Goal: Task Accomplishment & Management: Manage account settings

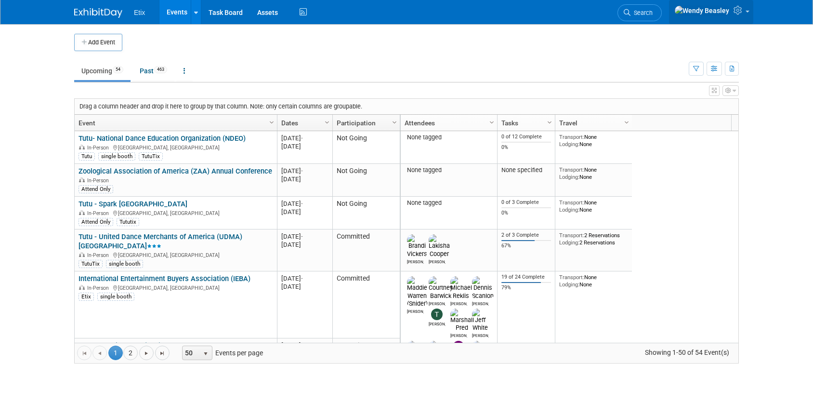
click at [746, 13] on span at bounding box center [748, 12] width 4 height 2
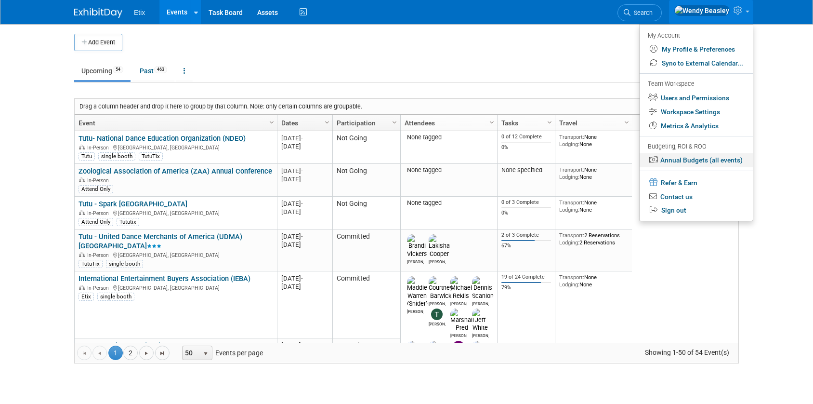
click at [697, 161] on link "Annual Budgets (all events)" at bounding box center [696, 160] width 113 height 14
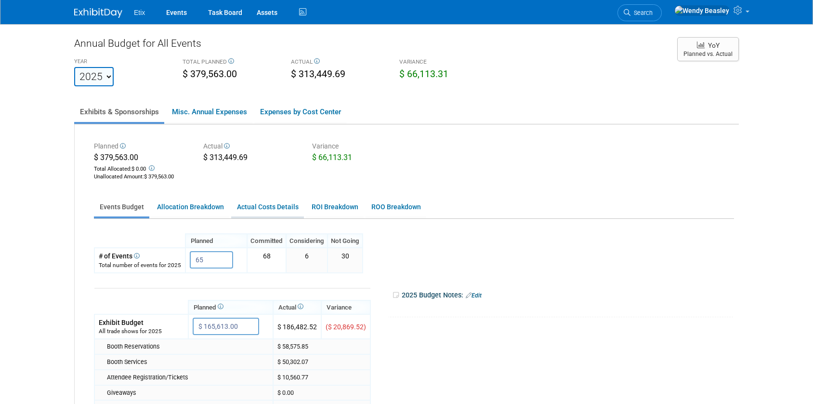
click at [255, 204] on link "Actual Costs Details" at bounding box center [267, 207] width 73 height 19
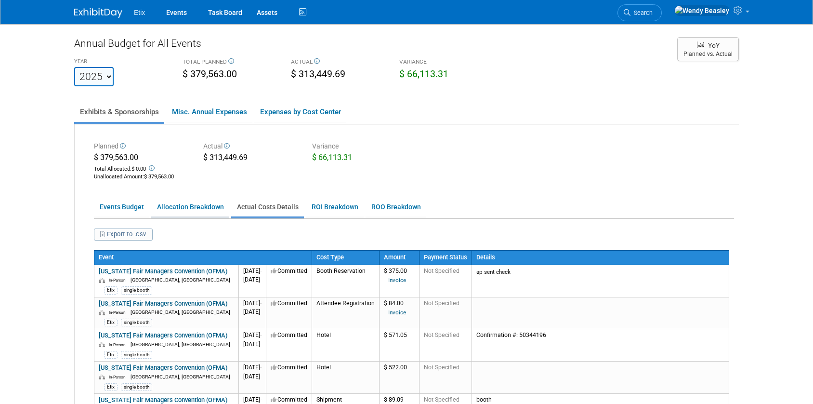
click at [172, 209] on link "Allocation Breakdown" at bounding box center [190, 207] width 78 height 19
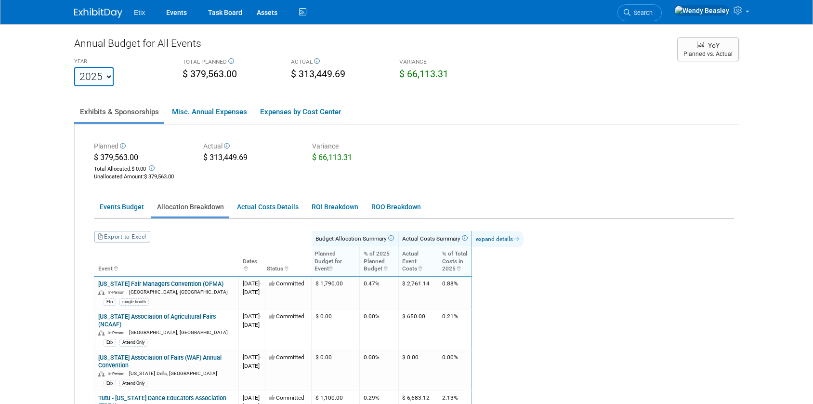
click at [524, 237] on link "expand details" at bounding box center [498, 238] width 52 height 15
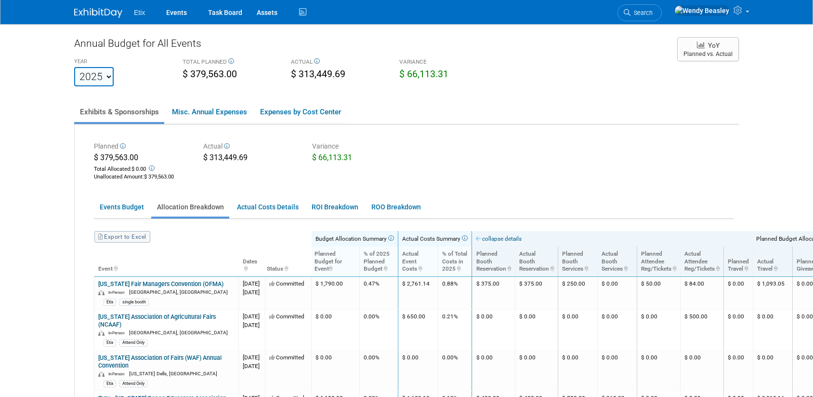
click at [132, 238] on link "Export to Excel" at bounding box center [122, 237] width 56 height 12
click at [141, 17] on ul "Etix Events Task Board Assets Activity Feed" at bounding box center [221, 12] width 175 height 24
click at [92, 14] on img at bounding box center [98, 13] width 48 height 10
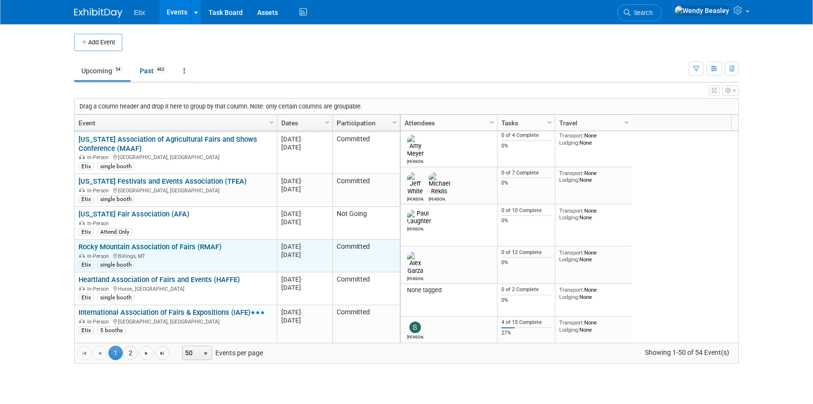
scroll to position [520, 0]
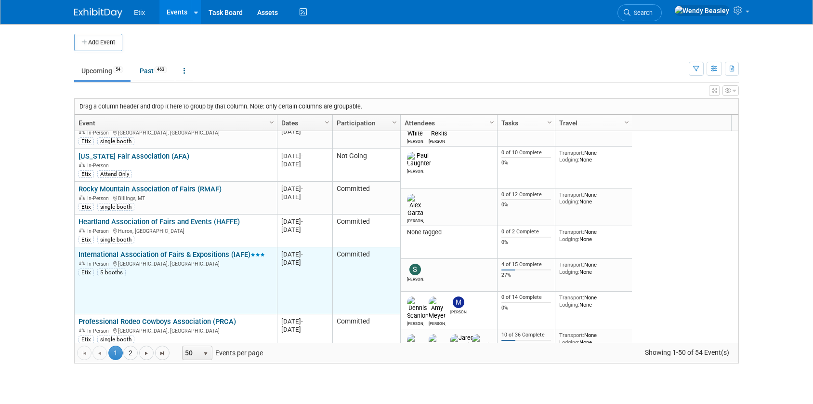
click at [191, 250] on link "International Association of Fairs & Expositions (IAFE)" at bounding box center [172, 254] width 186 height 9
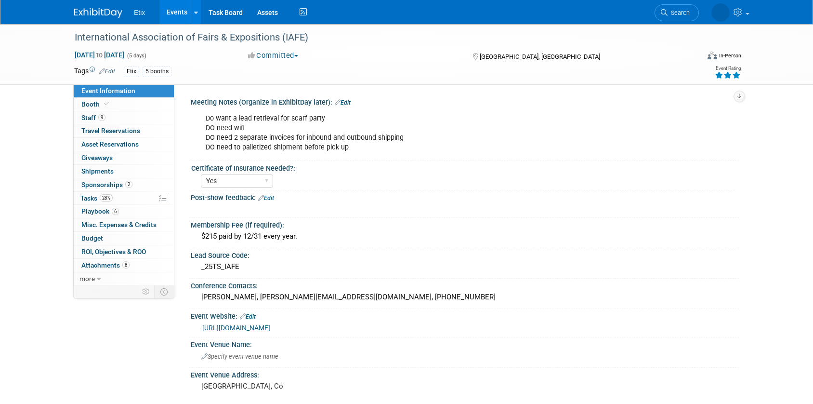
select select "Yes"
click at [90, 197] on span "Tasks 28%" at bounding box center [96, 198] width 32 height 8
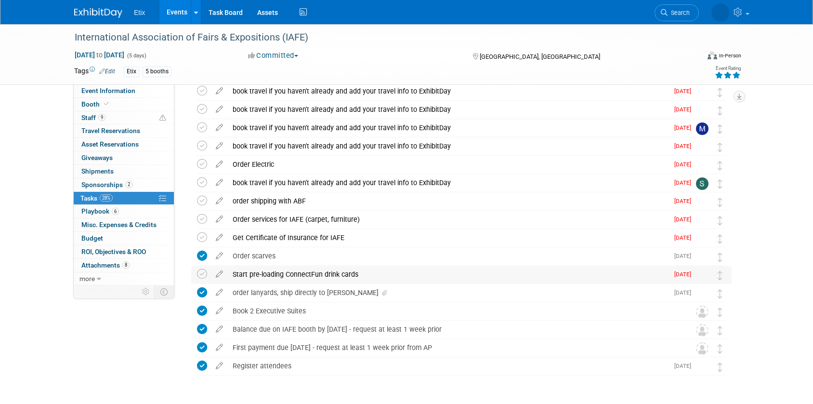
scroll to position [412, 0]
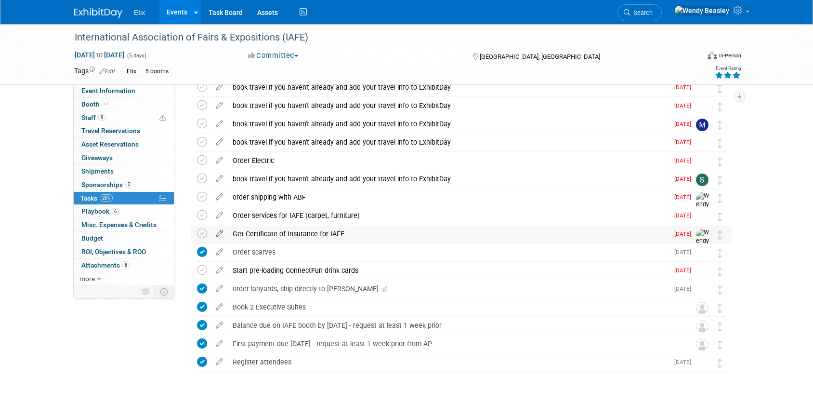
click at [218, 234] on icon at bounding box center [219, 231] width 17 height 12
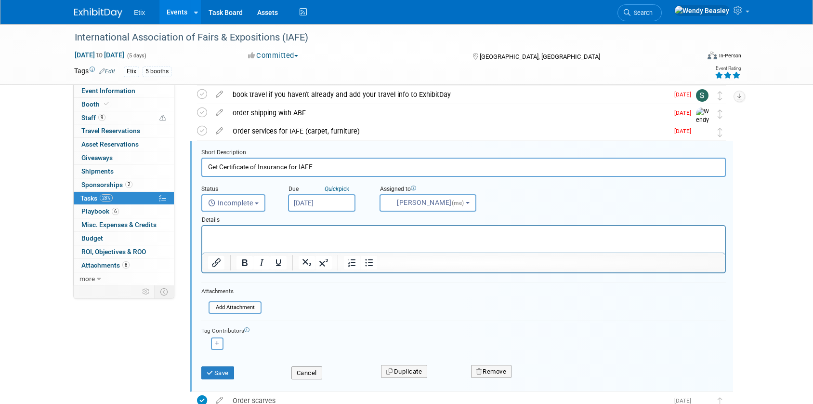
scroll to position [499, 0]
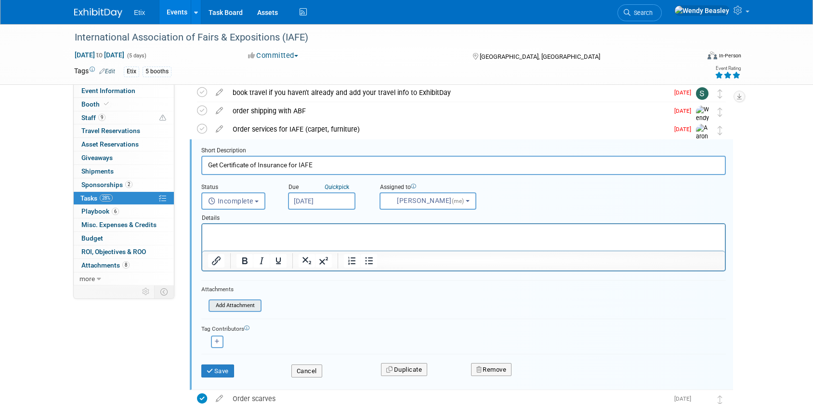
click at [243, 306] on input "file" at bounding box center [211, 305] width 98 height 11
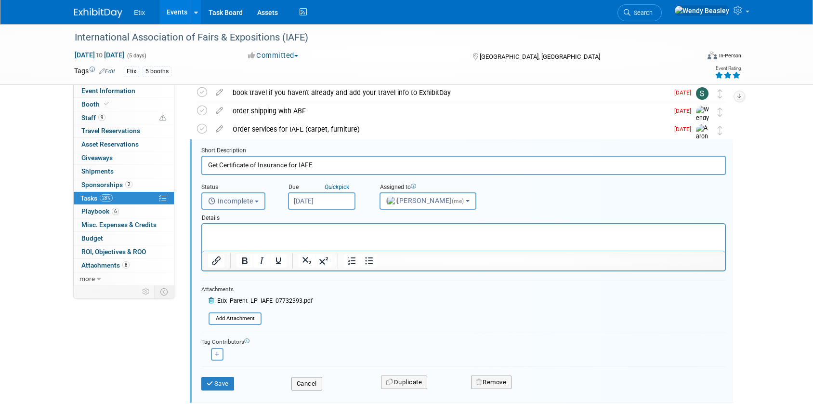
click at [243, 202] on span "Incomplete" at bounding box center [230, 201] width 45 height 8
click at [241, 244] on label "Completed" at bounding box center [233, 242] width 52 height 15
click at [203, 244] on input "Completed" at bounding box center [200, 241] width 6 height 6
select select "3"
click at [226, 382] on button "Save" at bounding box center [217, 383] width 33 height 13
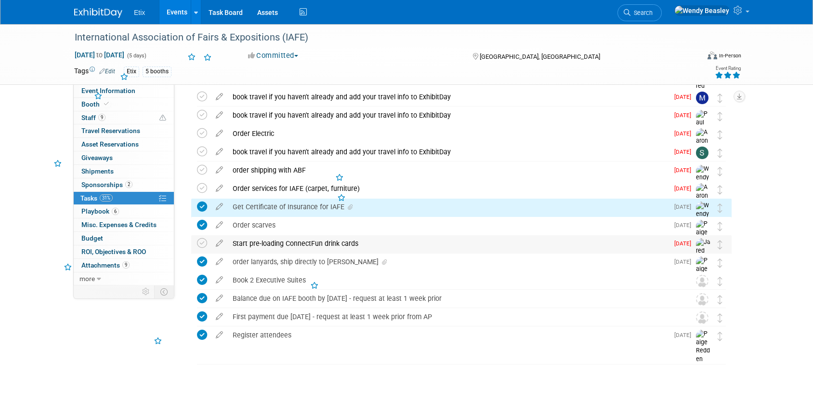
scroll to position [439, 0]
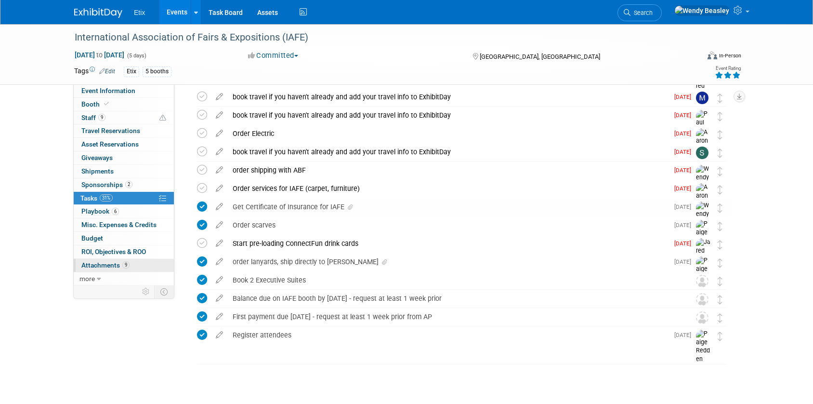
click at [93, 267] on span "Attachments 9" at bounding box center [105, 265] width 48 height 8
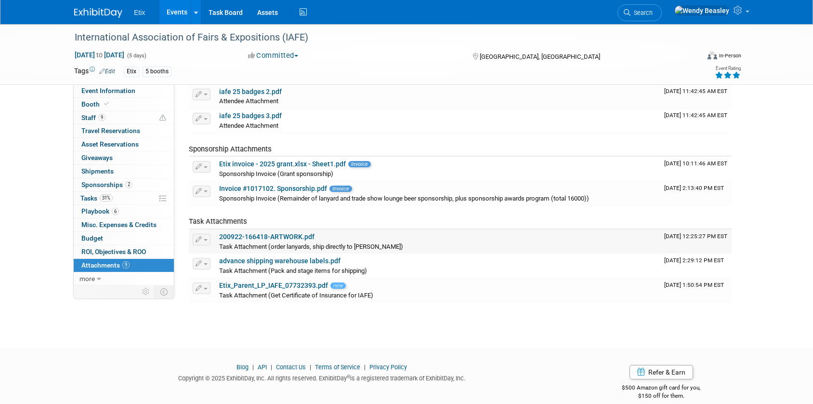
scroll to position [139, 0]
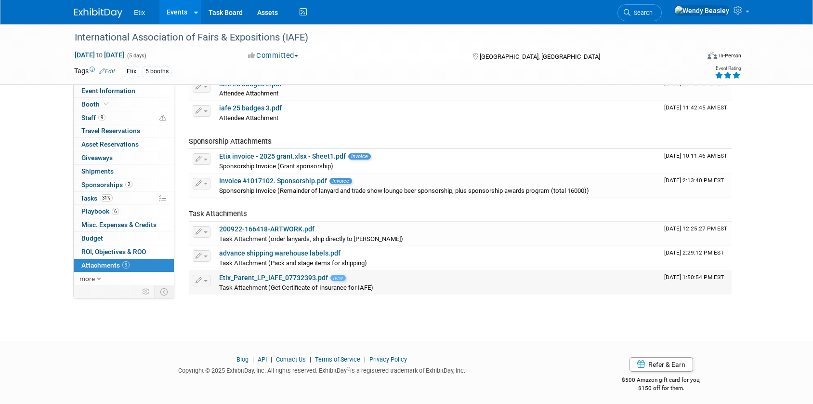
click at [202, 282] on button "button" at bounding box center [202, 281] width 18 height 12
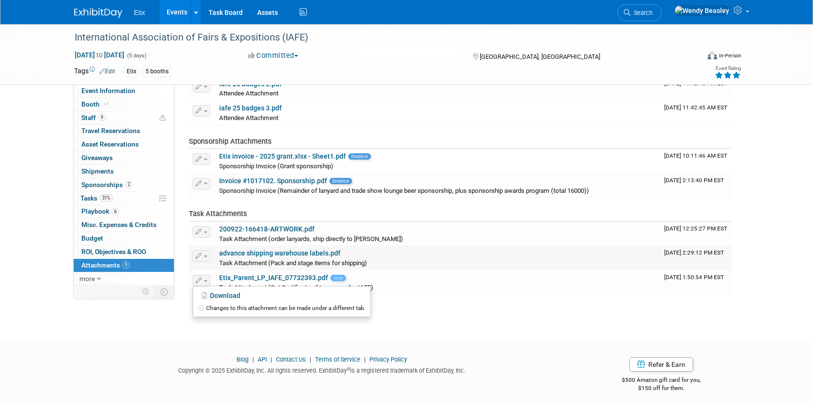
click at [474, 257] on div "advance shipping warehouse labels.pdf" at bounding box center [437, 253] width 437 height 9
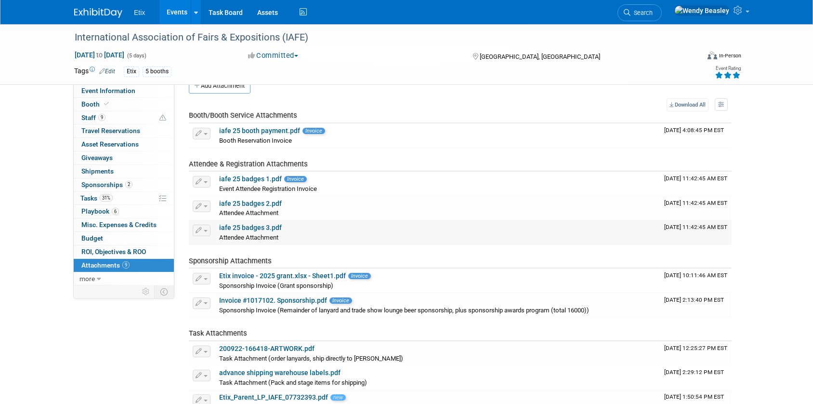
scroll to position [0, 0]
